Goal: Information Seeking & Learning: Learn about a topic

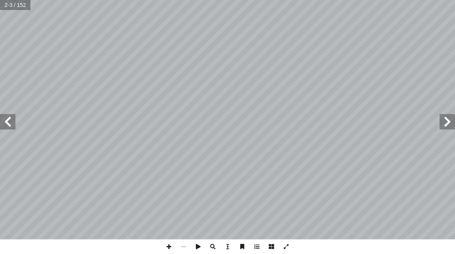
click at [1, 122] on span at bounding box center [7, 121] width 15 height 15
click at [2, 121] on span at bounding box center [7, 121] width 15 height 15
click at [4, 123] on span at bounding box center [7, 121] width 15 height 15
click at [4, 116] on span at bounding box center [7, 121] width 15 height 15
click at [4, 114] on span at bounding box center [7, 121] width 15 height 15
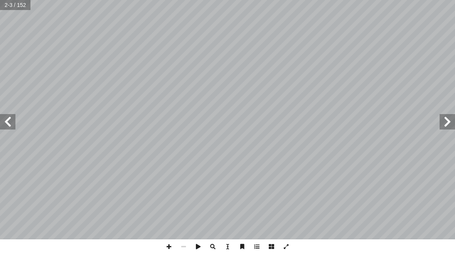
click at [3, 115] on span at bounding box center [7, 121] width 15 height 15
click at [440, 129] on span at bounding box center [447, 121] width 15 height 15
click at [5, 6] on input "text" at bounding box center [18, 5] width 37 height 10
click at [445, 124] on span at bounding box center [447, 121] width 15 height 15
click at [455, 114] on span at bounding box center [447, 121] width 15 height 15
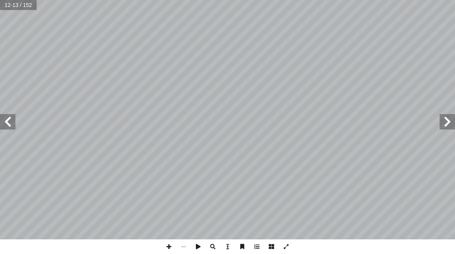
click at [454, 114] on span at bounding box center [447, 121] width 15 height 15
click at [454, 129] on span at bounding box center [447, 121] width 15 height 15
click at [451, 121] on span at bounding box center [447, 121] width 15 height 15
click at [443, 121] on span at bounding box center [447, 121] width 15 height 15
click at [5, 115] on span at bounding box center [7, 121] width 15 height 15
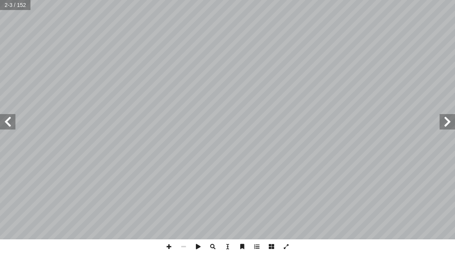
click at [14, 123] on span at bounding box center [7, 121] width 15 height 15
click at [445, 121] on span at bounding box center [447, 121] width 15 height 15
click at [14, 120] on span at bounding box center [7, 121] width 15 height 15
click at [15, 5] on input "text" at bounding box center [15, 5] width 31 height 10
click at [9, 7] on input "text" at bounding box center [15, 5] width 31 height 10
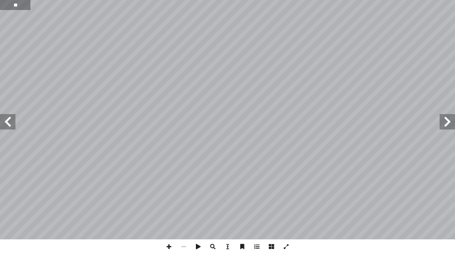
type input "**"
click at [450, 125] on span at bounding box center [447, 121] width 15 height 15
click at [10, 127] on span at bounding box center [7, 121] width 15 height 15
click at [12, 123] on span at bounding box center [7, 121] width 15 height 15
click at [10, 120] on span at bounding box center [7, 121] width 15 height 15
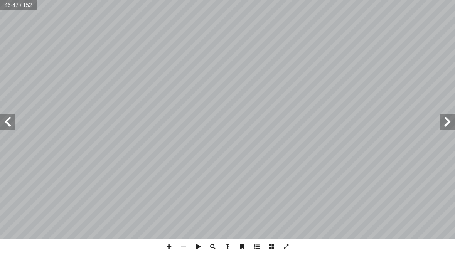
click at [453, 127] on span at bounding box center [447, 121] width 15 height 15
click at [453, 126] on span at bounding box center [447, 121] width 15 height 15
click at [451, 126] on span at bounding box center [447, 121] width 15 height 15
click at [450, 127] on span at bounding box center [447, 121] width 15 height 15
click at [11, 121] on span at bounding box center [7, 121] width 15 height 15
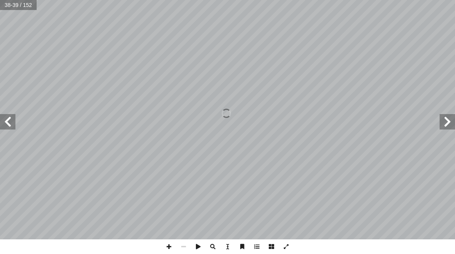
click at [450, 124] on span at bounding box center [447, 121] width 15 height 15
click at [446, 124] on span at bounding box center [447, 121] width 15 height 15
click at [5, 6] on input "text" at bounding box center [18, 5] width 37 height 10
type input "**"
click at [7, 123] on span at bounding box center [7, 121] width 15 height 15
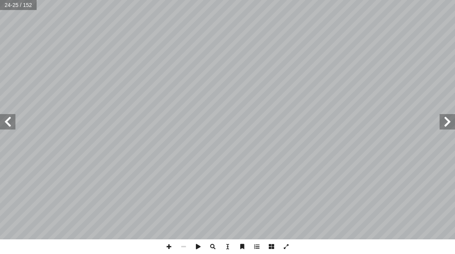
click at [452, 125] on span at bounding box center [447, 121] width 15 height 15
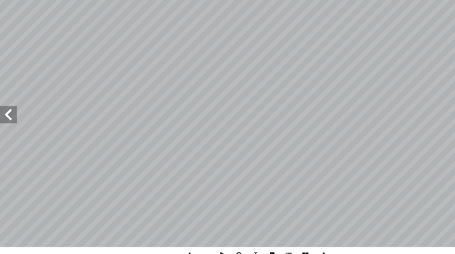
click at [7, 114] on span at bounding box center [7, 121] width 15 height 15
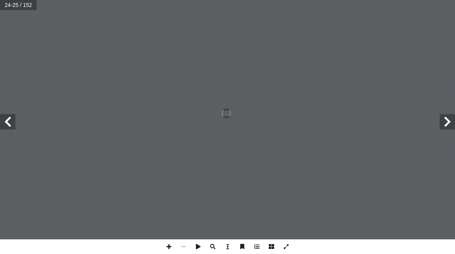
scroll to position [0, 0]
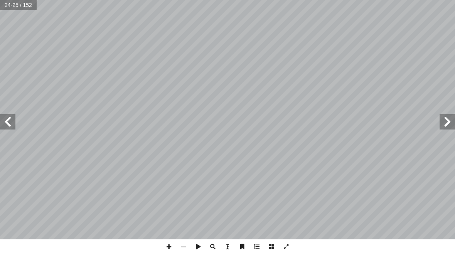
click at [15, 124] on span at bounding box center [7, 121] width 15 height 15
click at [446, 120] on span at bounding box center [447, 121] width 15 height 15
click at [454, 125] on span at bounding box center [447, 121] width 15 height 15
click at [12, 124] on span at bounding box center [7, 121] width 15 height 15
